Goal: Transaction & Acquisition: Purchase product/service

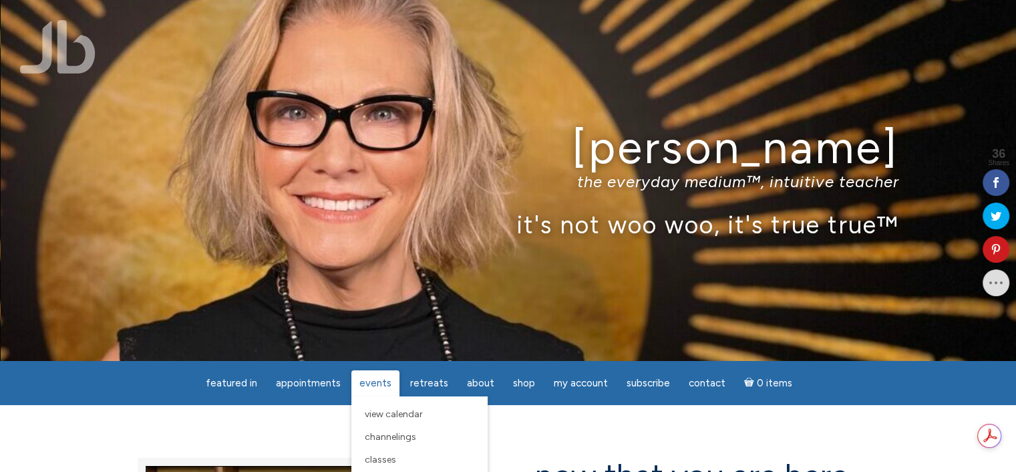
click at [375, 382] on span "Events" at bounding box center [375, 383] width 32 height 12
click at [395, 414] on span "View Calendar" at bounding box center [394, 413] width 58 height 11
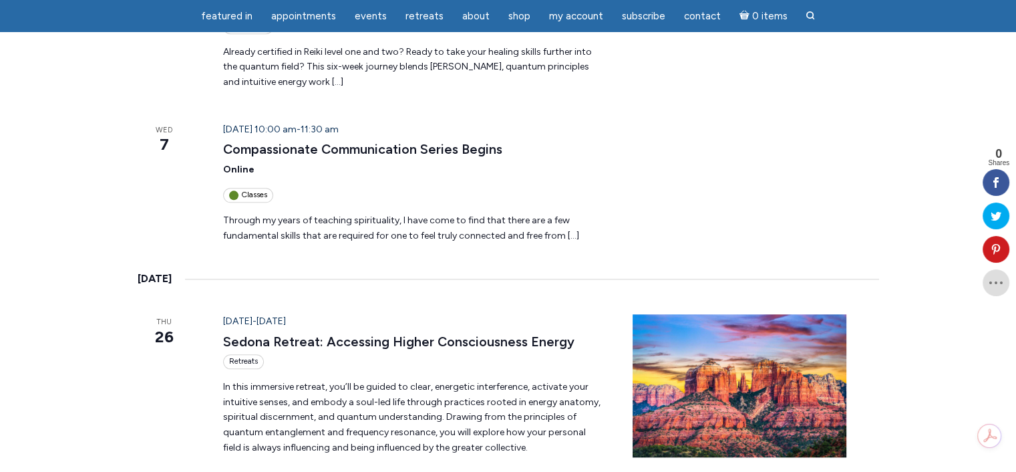
scroll to position [1537, 0]
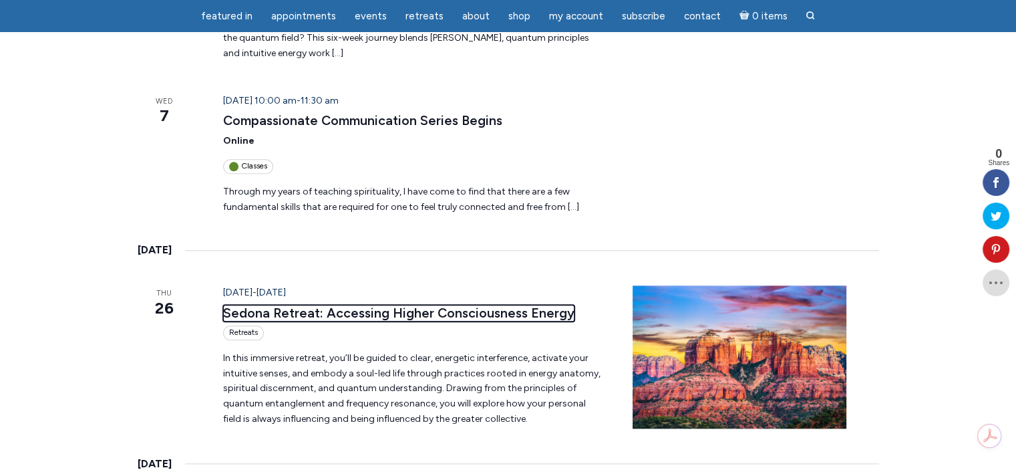
click at [382, 305] on link "Sedona Retreat: Accessing Higher Consciousness Energy" at bounding box center [398, 313] width 351 height 17
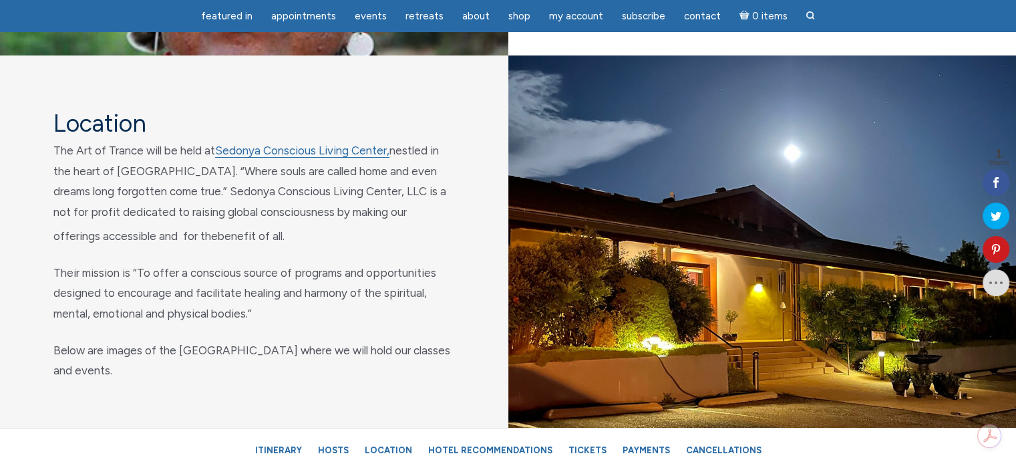
scroll to position [5011, 0]
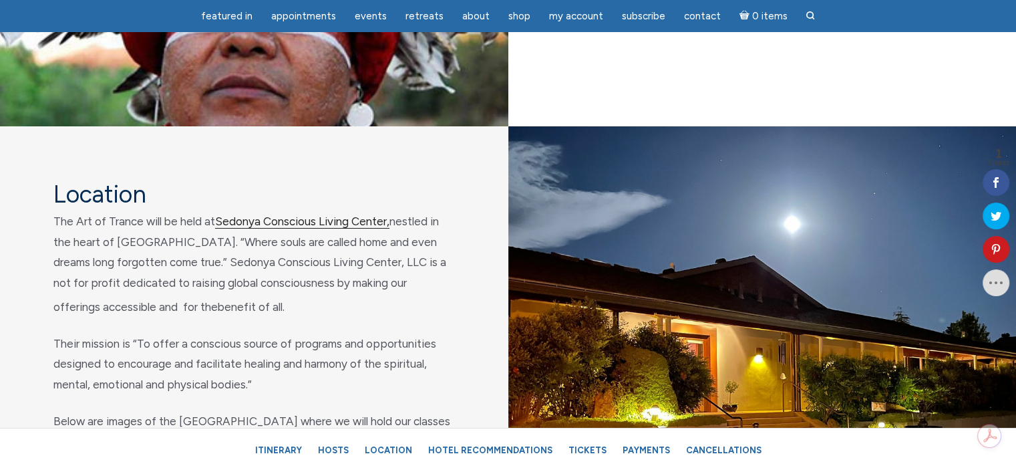
click at [314, 228] on link "Sedonya Conscious Living Center," at bounding box center [302, 221] width 174 height 14
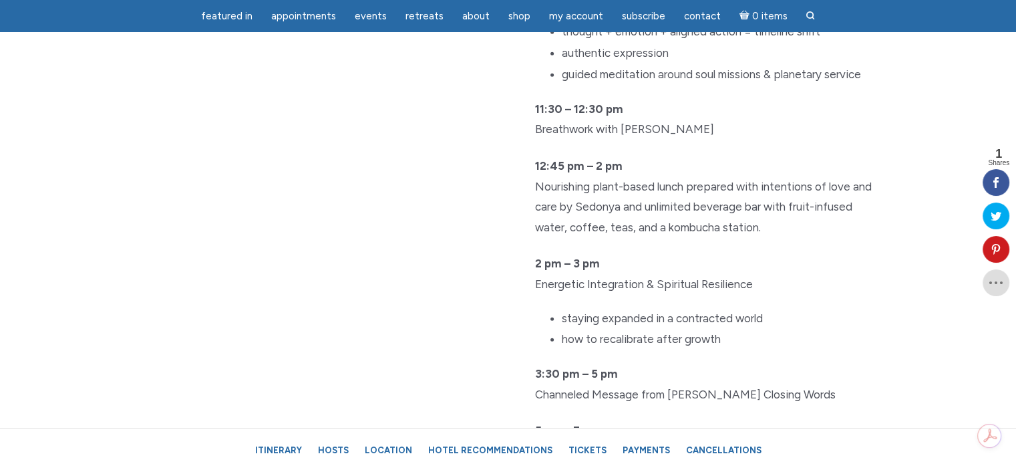
scroll to position [3875, 0]
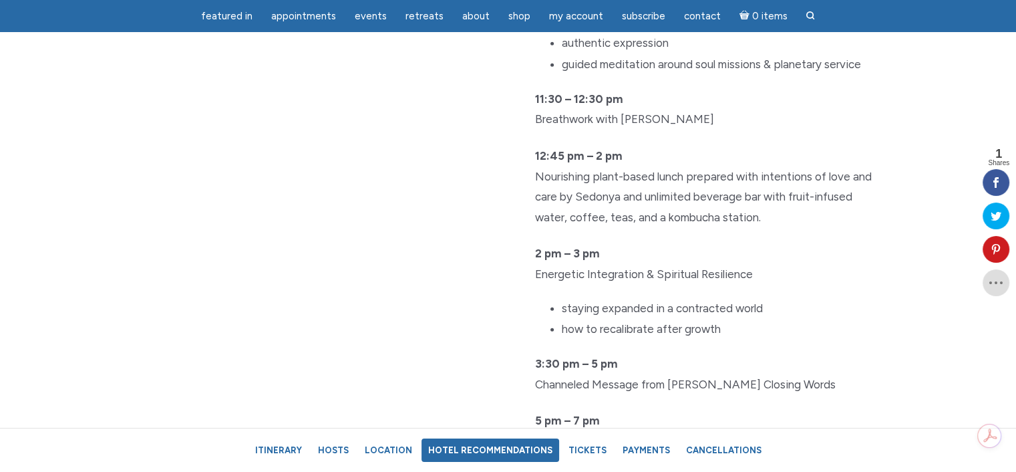
click at [489, 452] on link "Hotel Recommendations" at bounding box center [491, 449] width 138 height 23
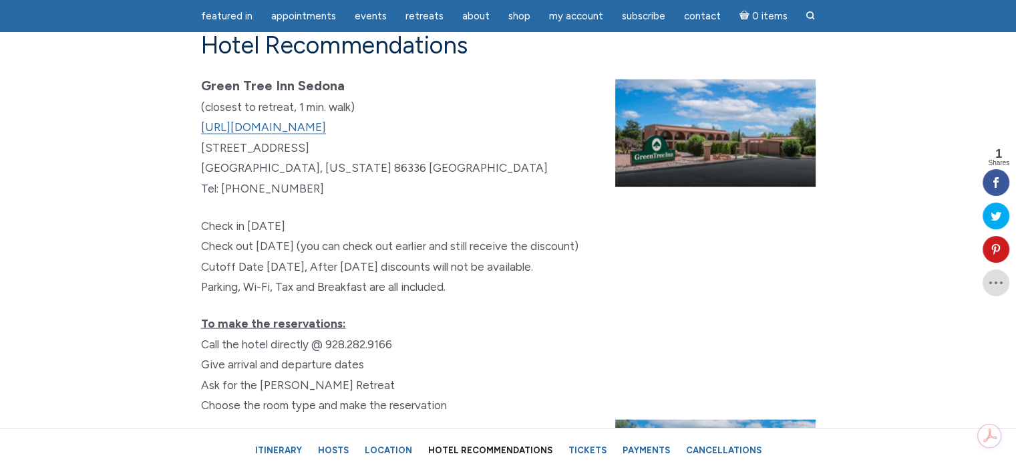
scroll to position [7788, 0]
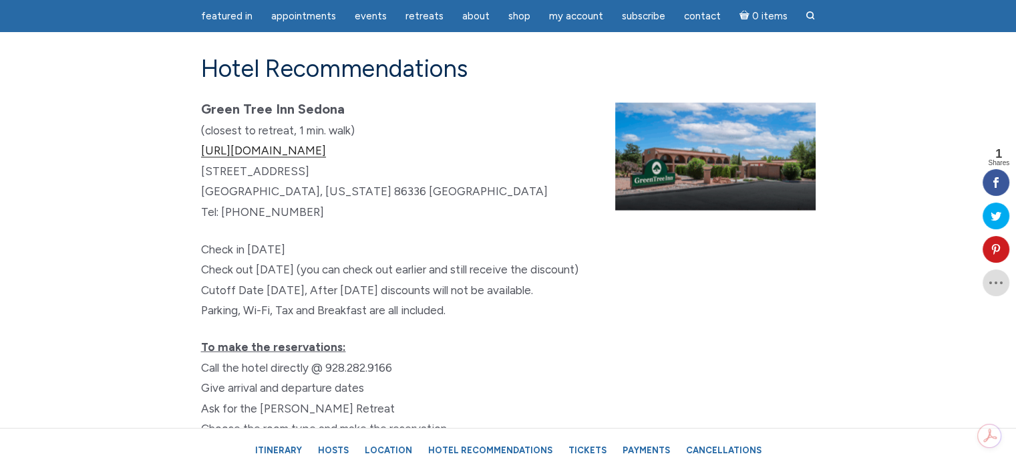
click at [323, 158] on link "[URL][DOMAIN_NAME]" at bounding box center [263, 151] width 125 height 14
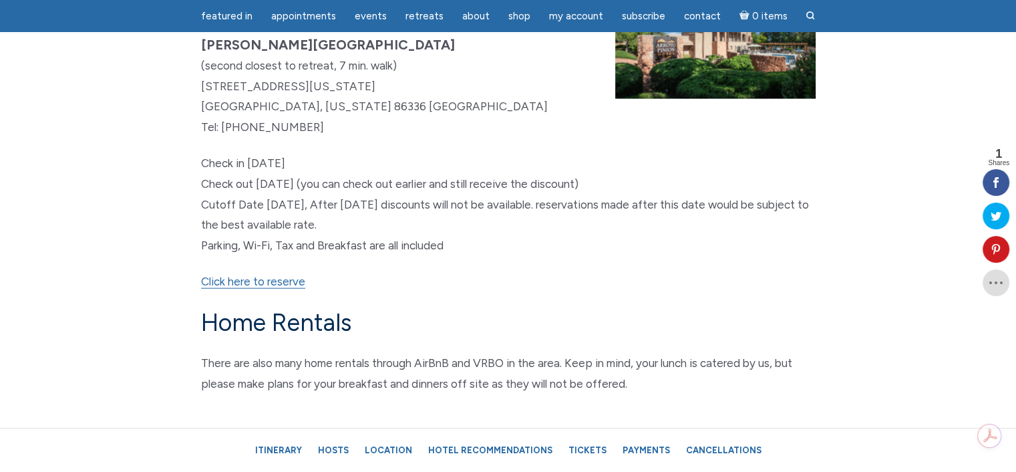
scroll to position [8255, 0]
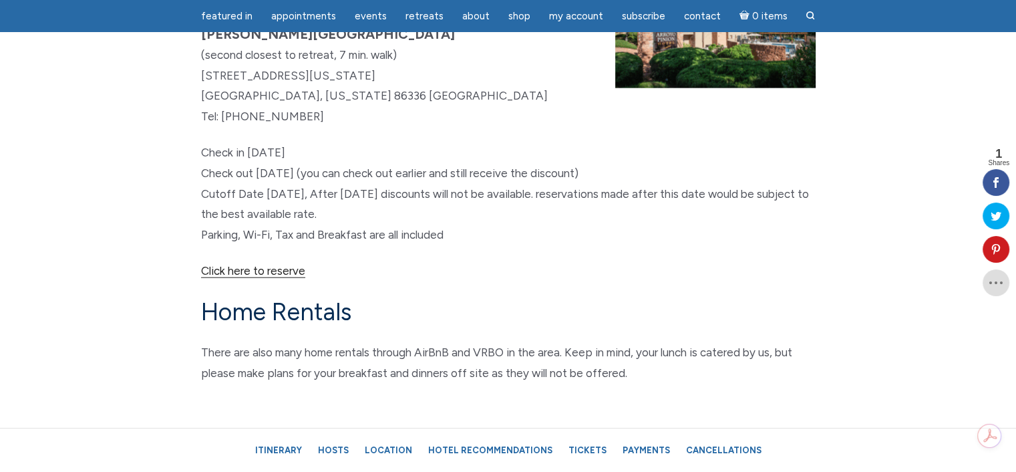
click at [271, 278] on link "Click here to reserve" at bounding box center [253, 271] width 104 height 14
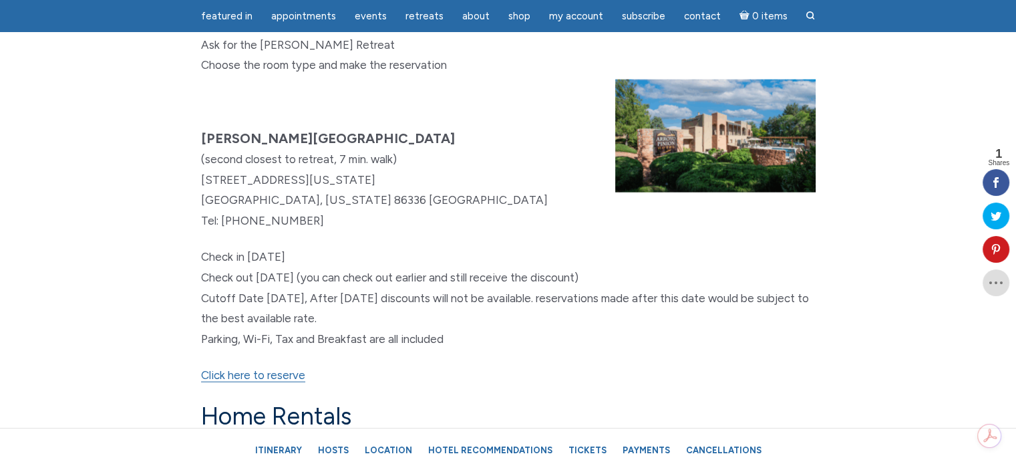
scroll to position [8189, 0]
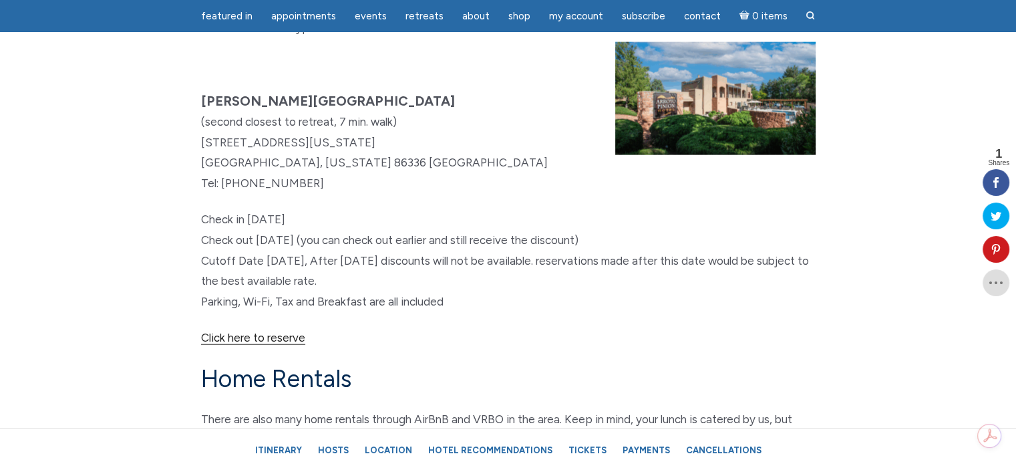
click at [267, 345] on link "Click here to reserve" at bounding box center [253, 338] width 104 height 14
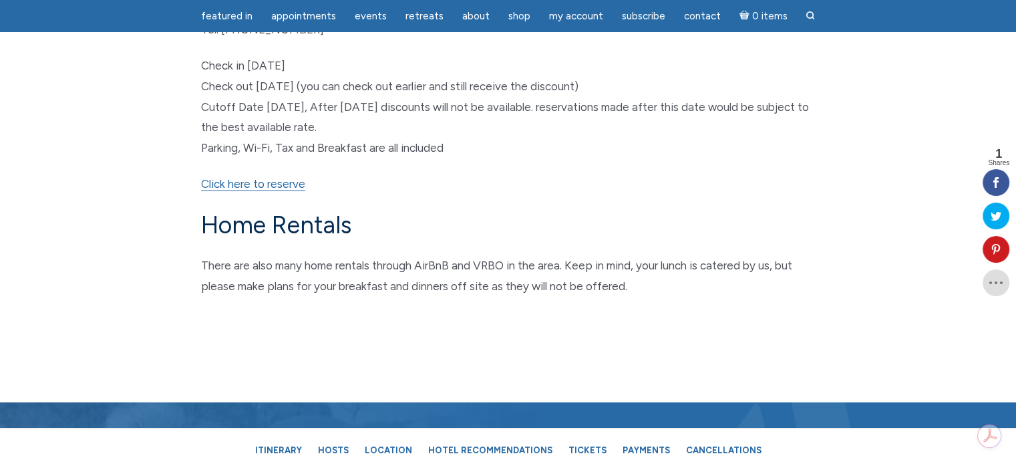
scroll to position [8255, 0]
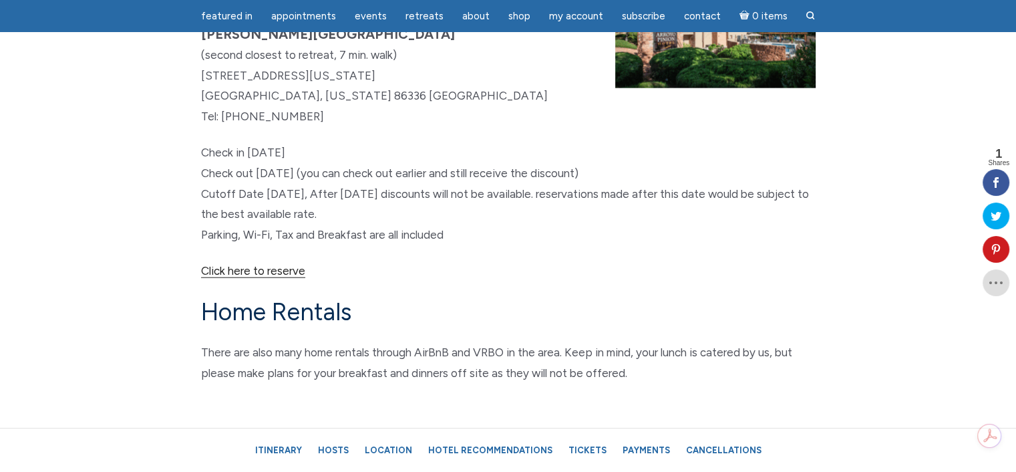
click at [269, 278] on link "Click here to reserve" at bounding box center [253, 271] width 104 height 14
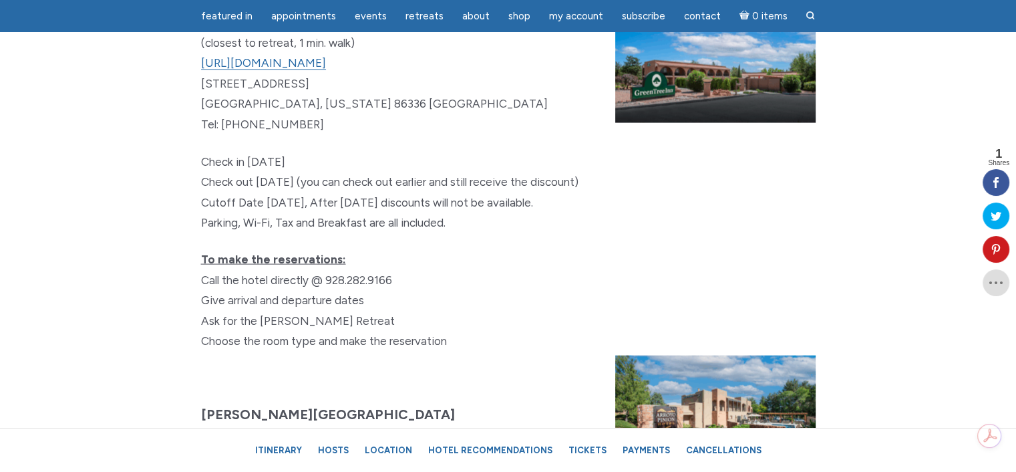
scroll to position [7854, 0]
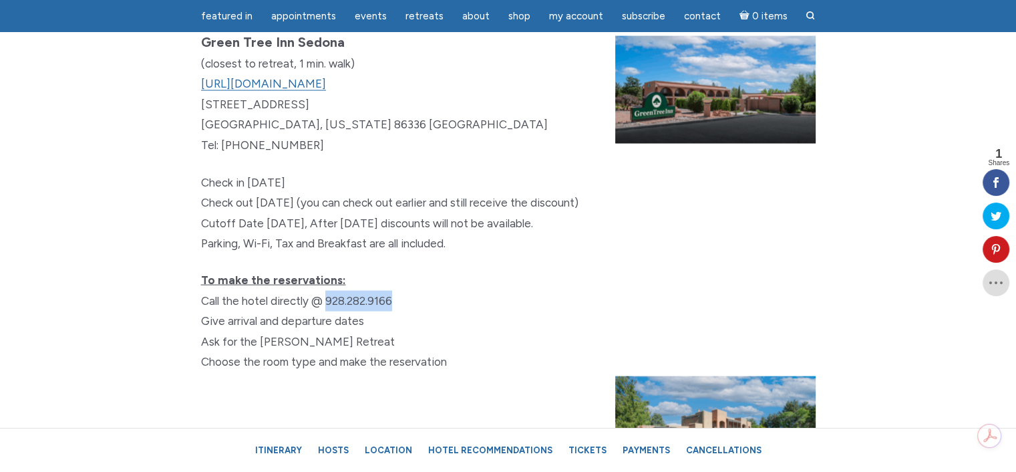
drag, startPoint x: 328, startPoint y: 326, endPoint x: 394, endPoint y: 327, distance: 66.1
click at [394, 311] on div "Call the hotel directly @ 928.282.9166" at bounding box center [508, 301] width 615 height 21
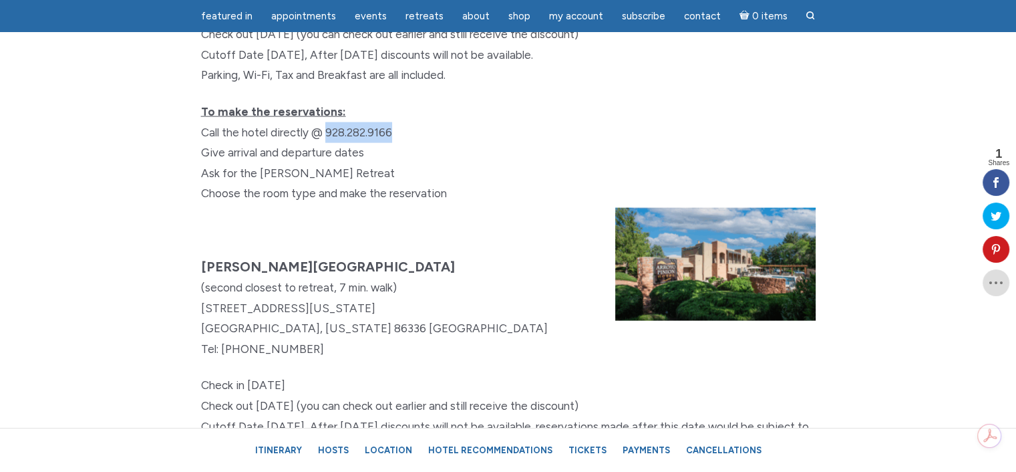
scroll to position [8055, 0]
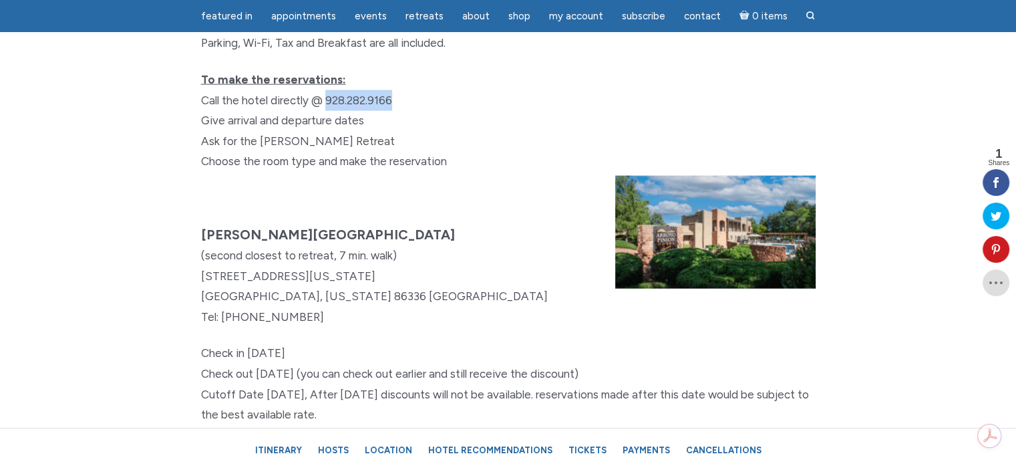
drag, startPoint x: 219, startPoint y: 342, endPoint x: 299, endPoint y: 345, distance: 80.2
click at [299, 327] on p "Arroyo Pinion Hotel (second closest to retreat, 7 min. walk) 3119 W Arizona 89A…" at bounding box center [508, 275] width 615 height 103
copy p "(928) 204-1146"
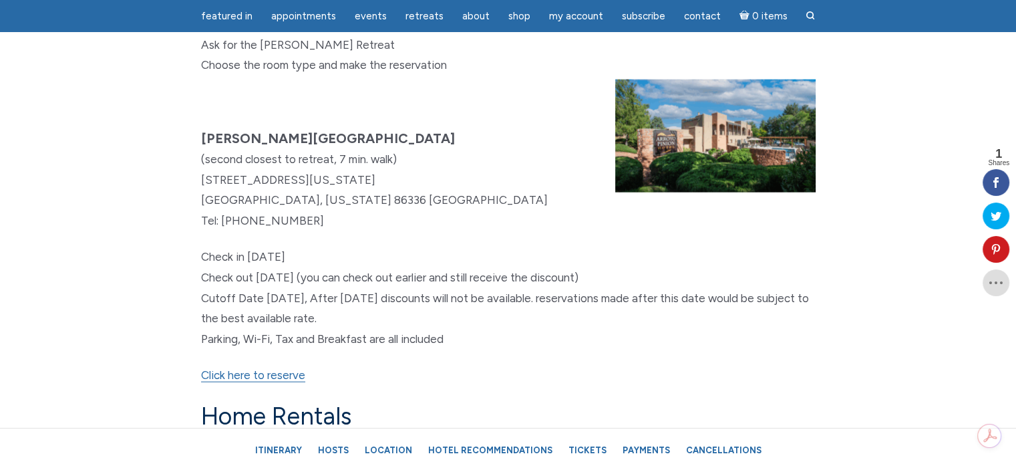
scroll to position [8189, 0]
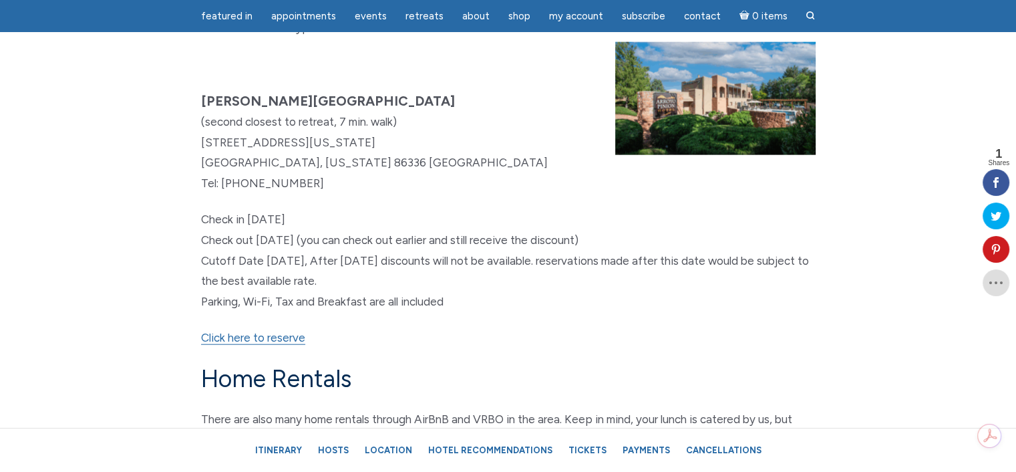
click at [483, 232] on div "Hotel Recommendations Green Tree Inn Sedona (closest to retreat, 1 min. walk) h…" at bounding box center [508, 77] width 635 height 849
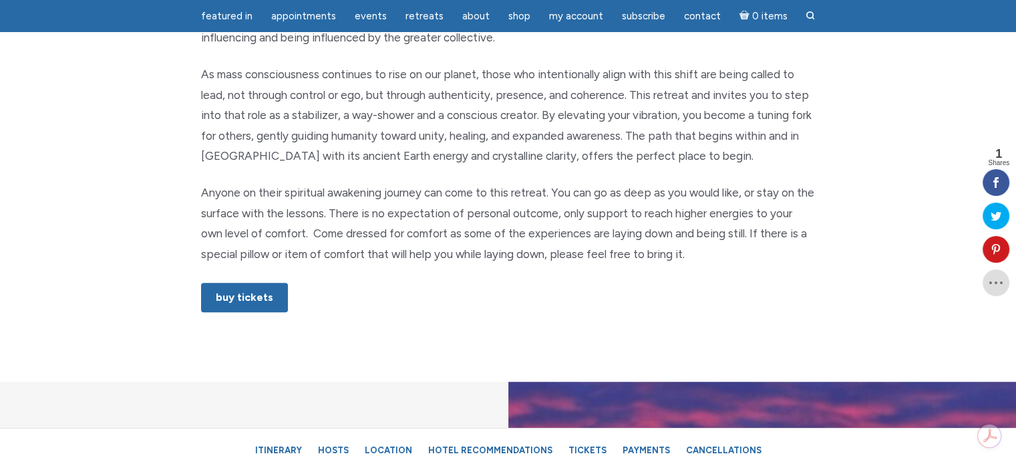
scroll to position [772, 0]
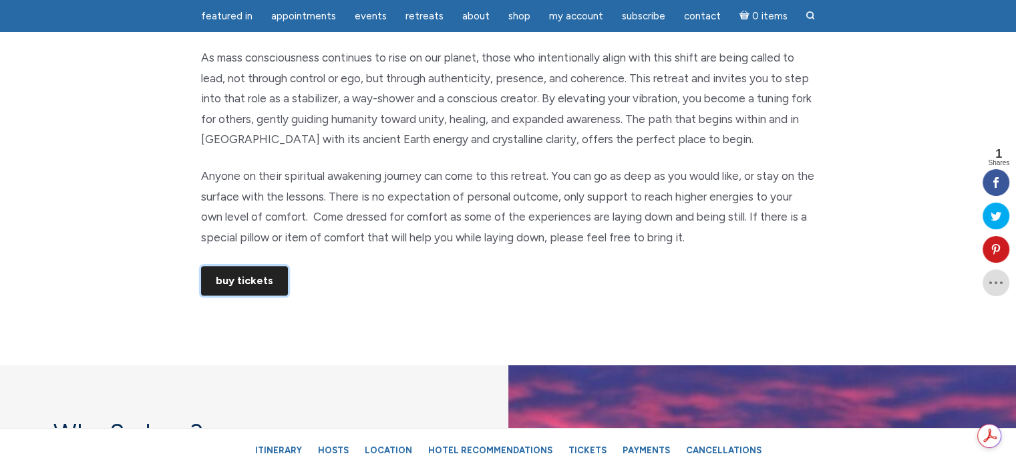
click at [248, 282] on link "Buy Tickets" at bounding box center [244, 280] width 87 height 29
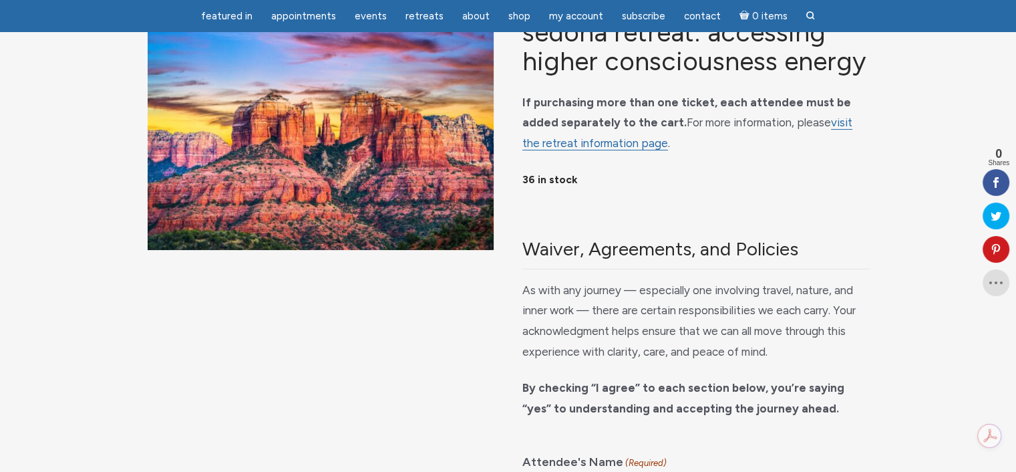
scroll to position [134, 0]
